Goal: Contribute content: Add original content to the website for others to see

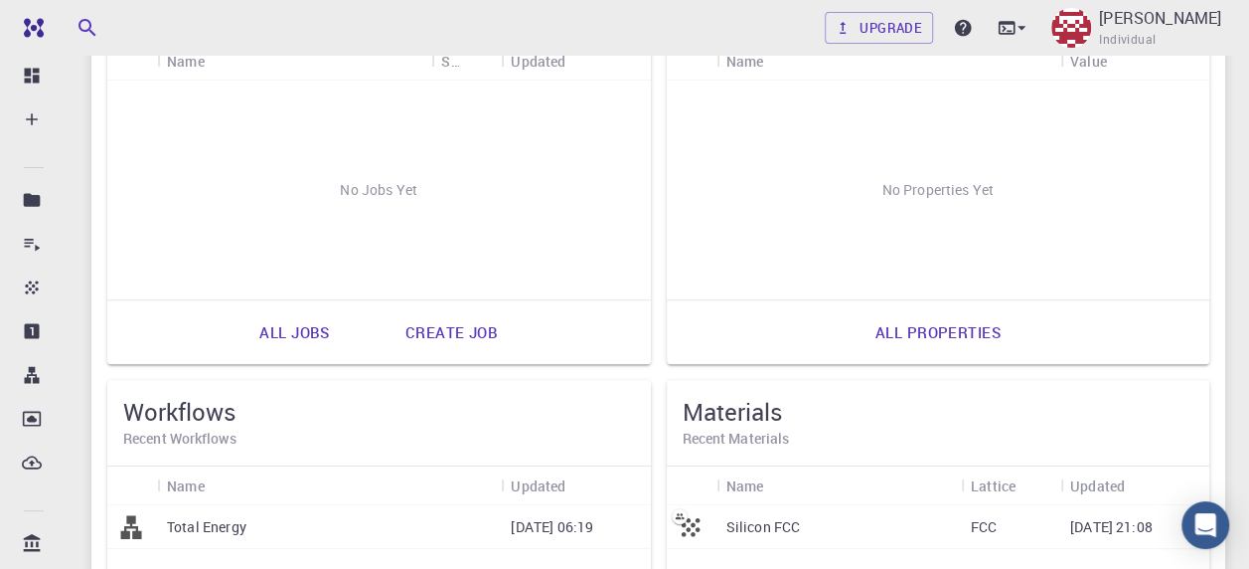
scroll to position [398, 0]
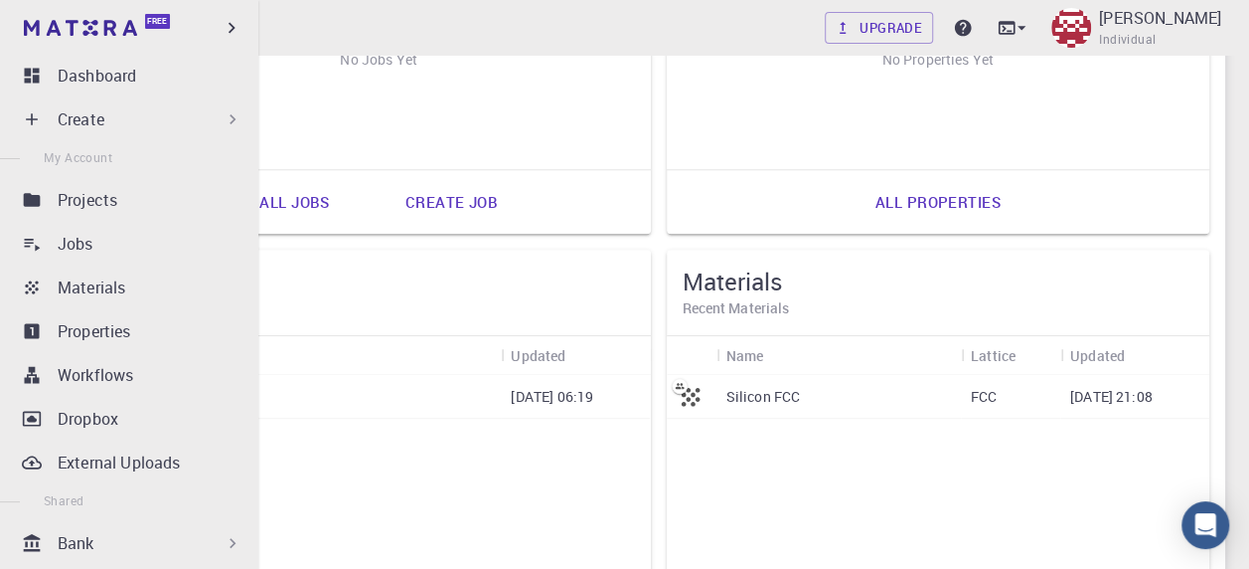
click at [42, 126] on div "Create" at bounding box center [133, 119] width 235 height 40
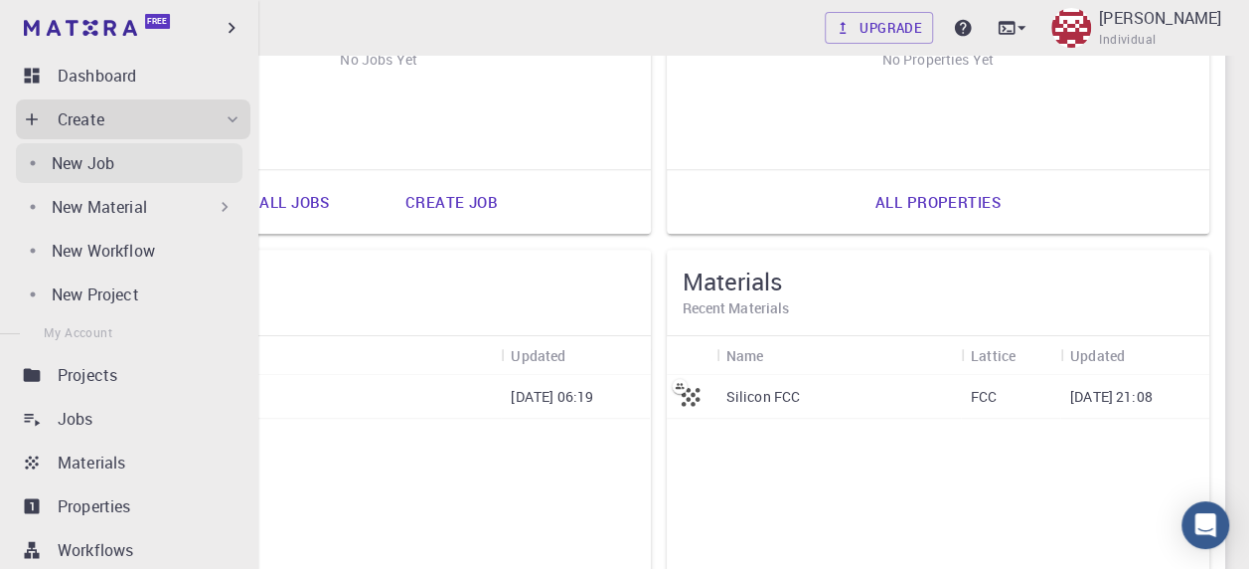
click at [74, 146] on link "New Job" at bounding box center [129, 163] width 227 height 40
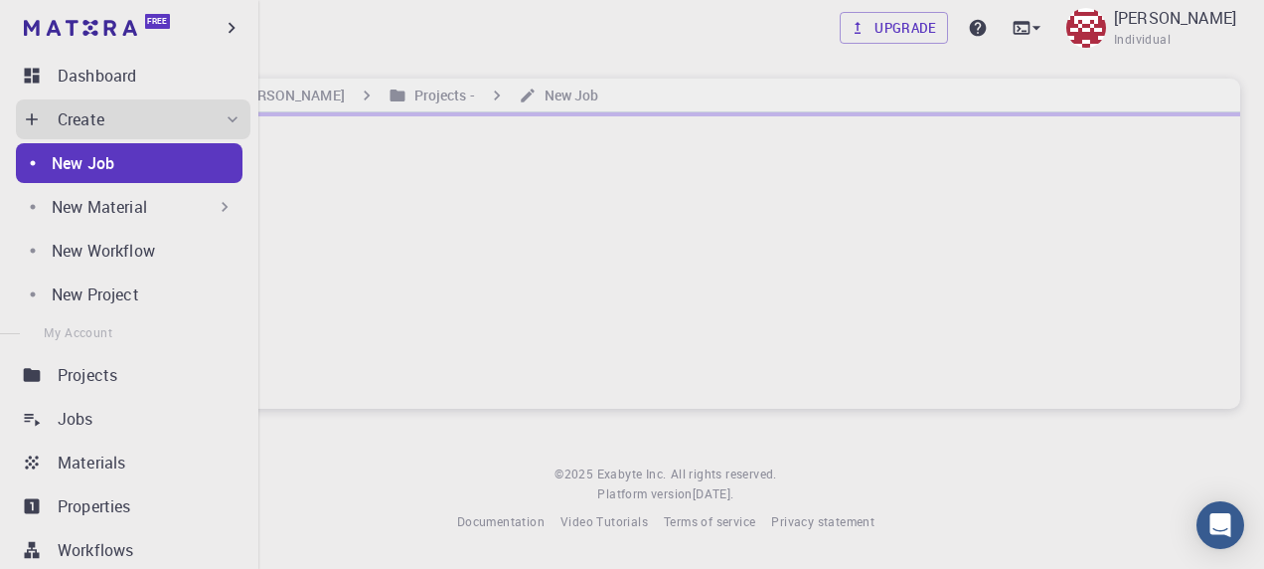
click at [151, 210] on div "New Material" at bounding box center [143, 207] width 183 height 24
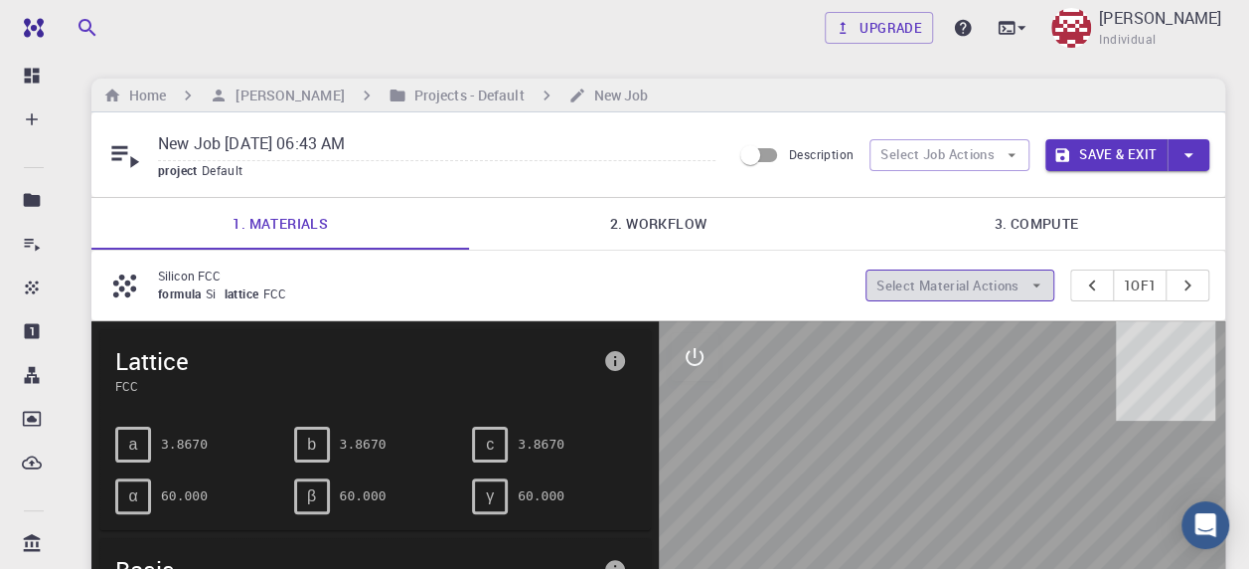
click at [946, 286] on button "Select Material Actions" at bounding box center [960, 285] width 189 height 32
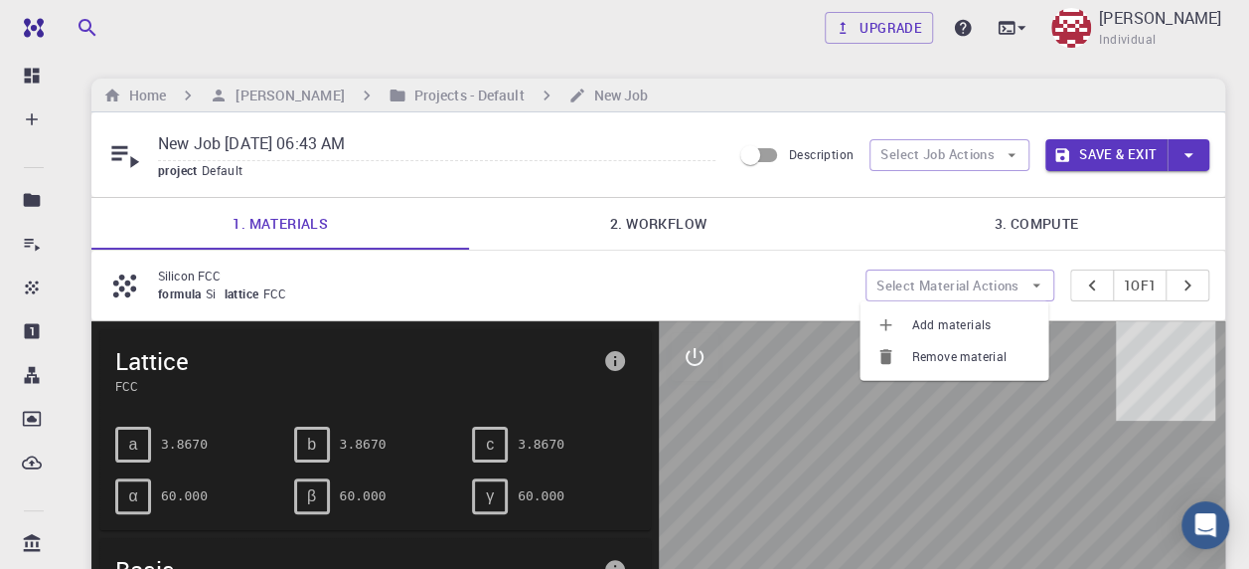
click at [942, 328] on span "Add materials" at bounding box center [971, 325] width 121 height 20
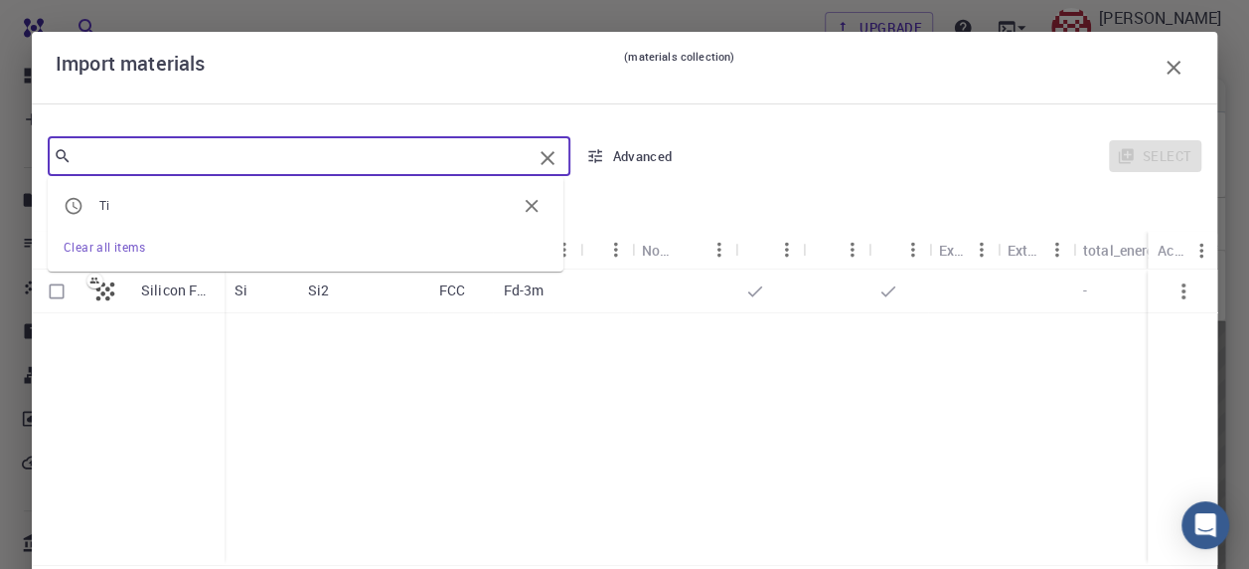
click at [440, 163] on input "text" at bounding box center [302, 156] width 460 height 28
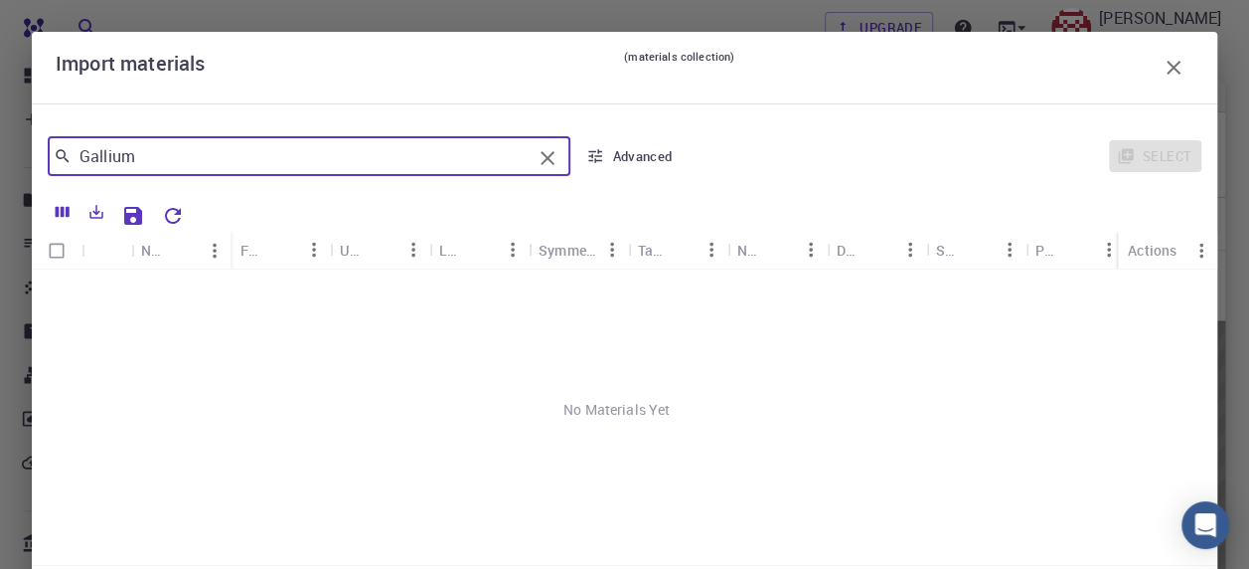
type input "Gallium"
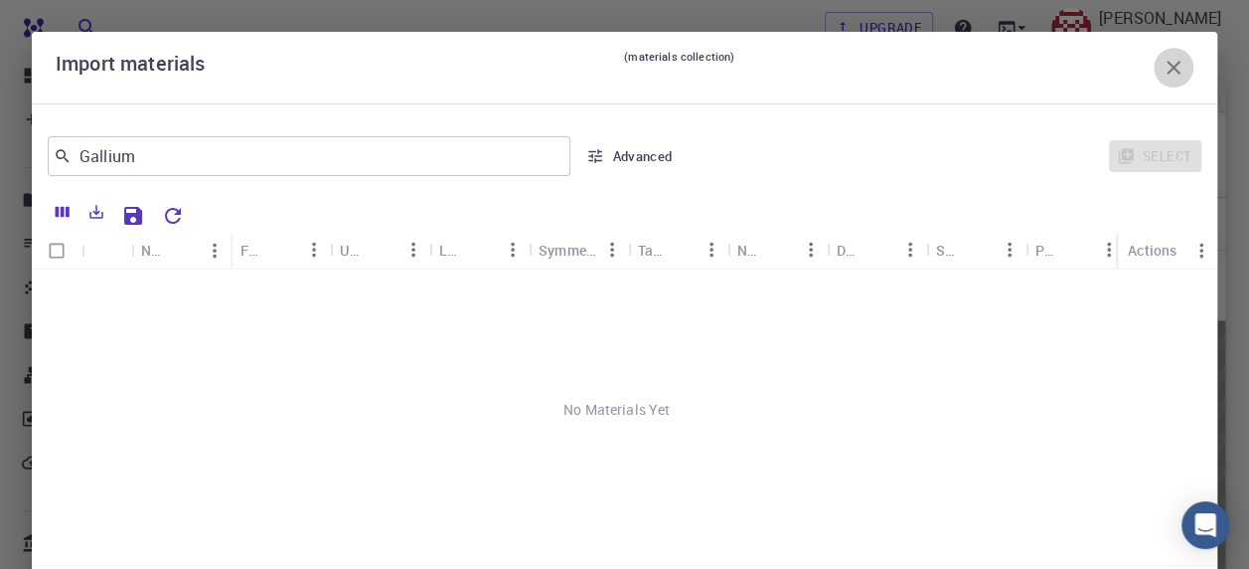
click at [1154, 58] on button "button" at bounding box center [1174, 68] width 40 height 40
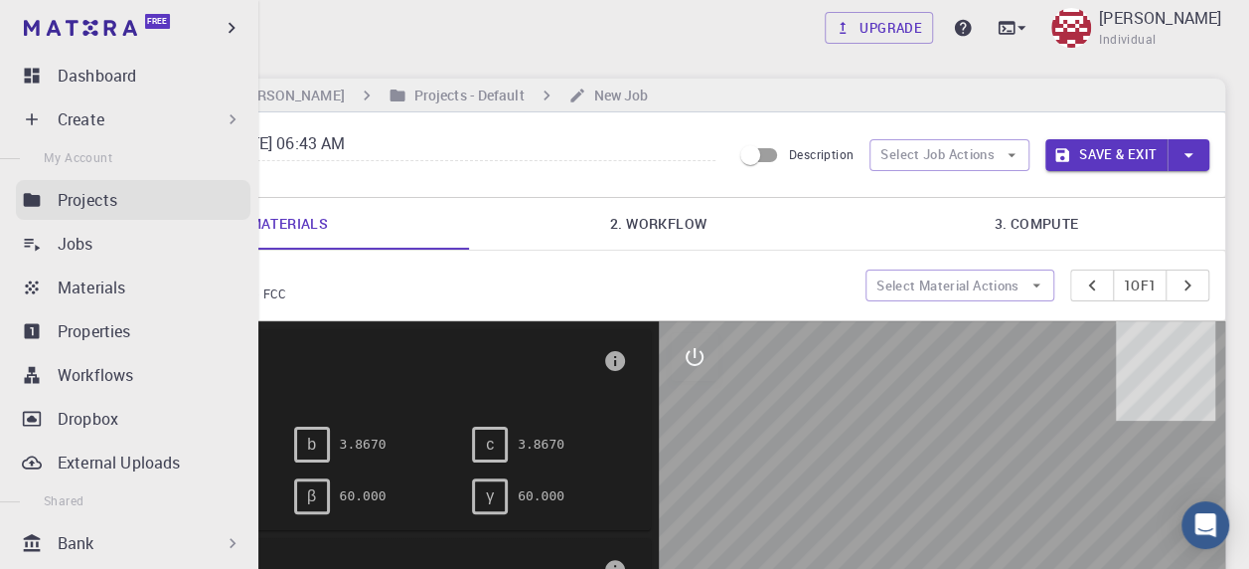
click at [66, 210] on p "Projects" at bounding box center [88, 200] width 60 height 24
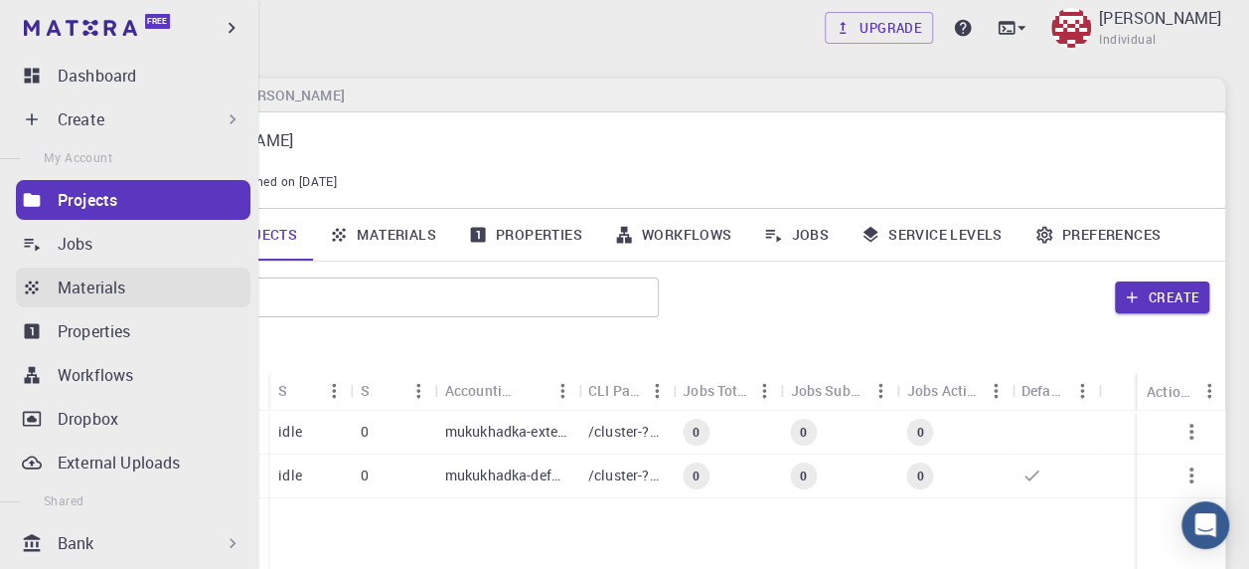
click at [59, 296] on p "Materials" at bounding box center [92, 287] width 68 height 24
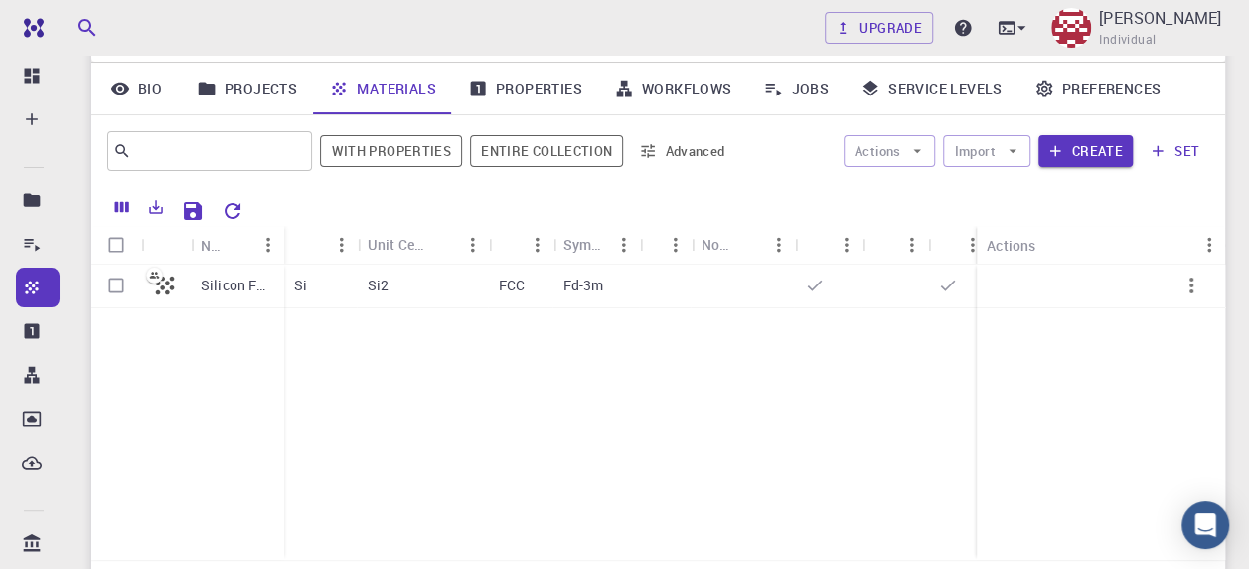
scroll to position [199, 0]
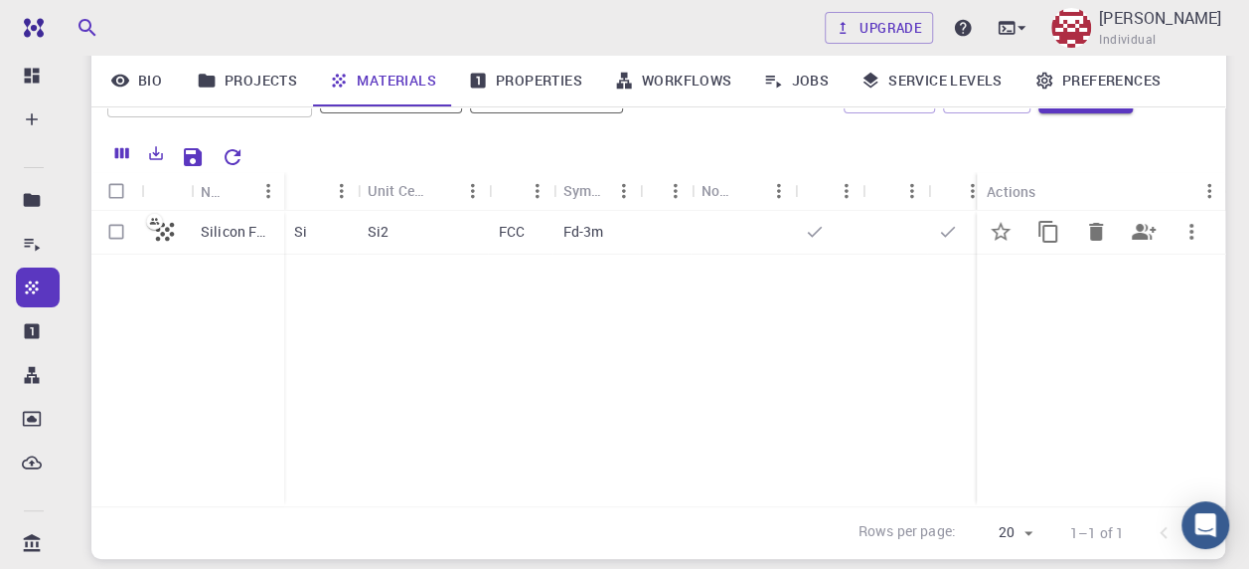
click at [214, 230] on p "Silicon FCC" at bounding box center [238, 232] width 74 height 20
